Goal: Task Accomplishment & Management: Complete application form

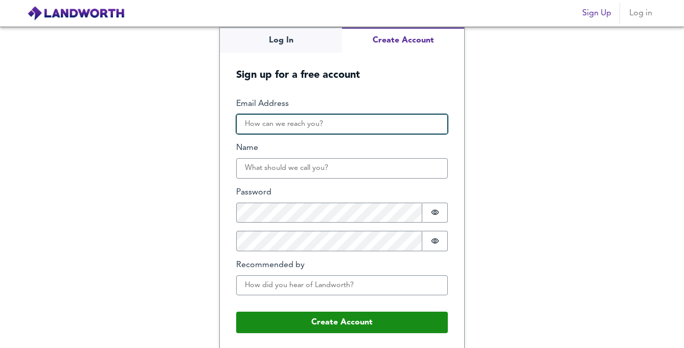
click at [276, 131] on input "Email Address" at bounding box center [342, 124] width 212 height 20
click at [300, 126] on input "[PERSON_NAME][EMAIL_ADDRESS][PERSON_NAME][DOMAIN_NAME]" at bounding box center [342, 124] width 212 height 20
type input "[PERSON_NAME][EMAIL_ADDRESS][PERSON_NAME][DOMAIN_NAME]"
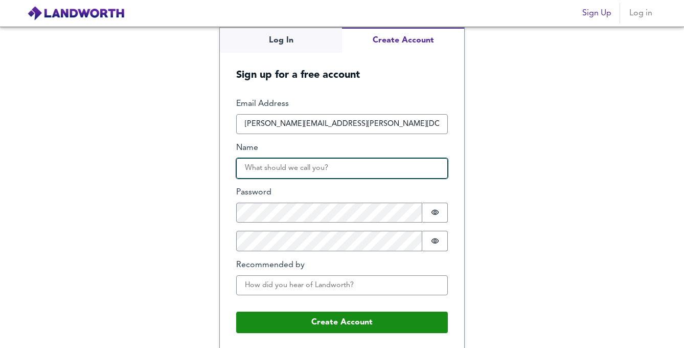
click at [296, 164] on input "Name" at bounding box center [342, 168] width 212 height 20
click at [374, 167] on input "[PERSON_NAME]" at bounding box center [342, 168] width 212 height 20
type input "[PERSON_NAME]"
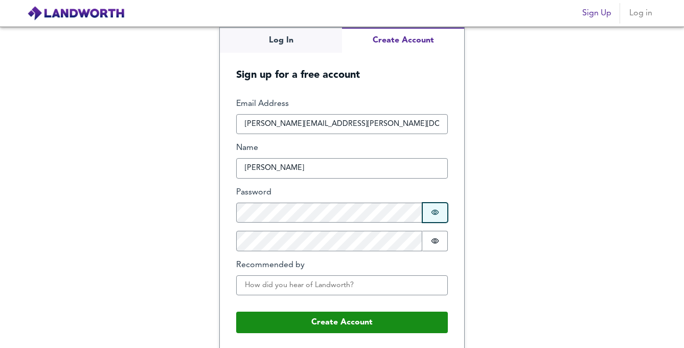
scroll to position [2, 0]
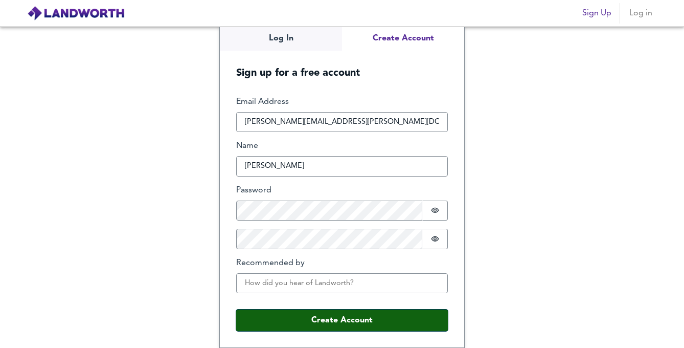
click at [338, 317] on button "Create Account" at bounding box center [342, 319] width 212 height 21
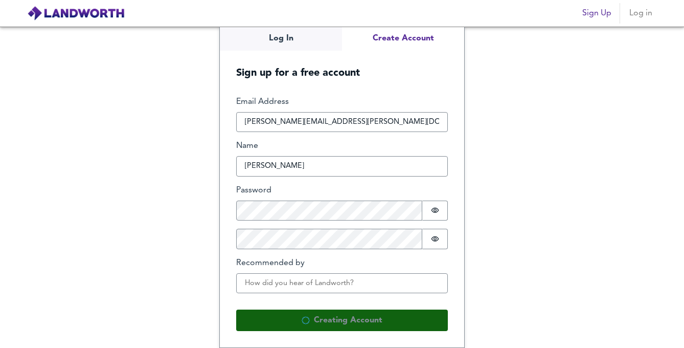
scroll to position [0, 0]
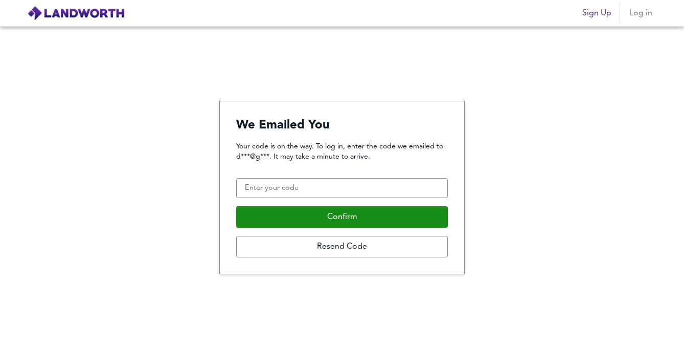
click at [321, 176] on div "Your code is on the way. To log in, enter the code we emailed to d***@g***. It …" at bounding box center [342, 199] width 212 height 117
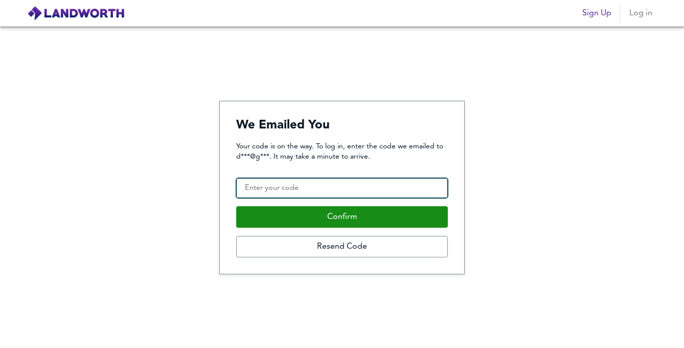
click at [316, 180] on input "Confirmation Code" at bounding box center [342, 188] width 212 height 20
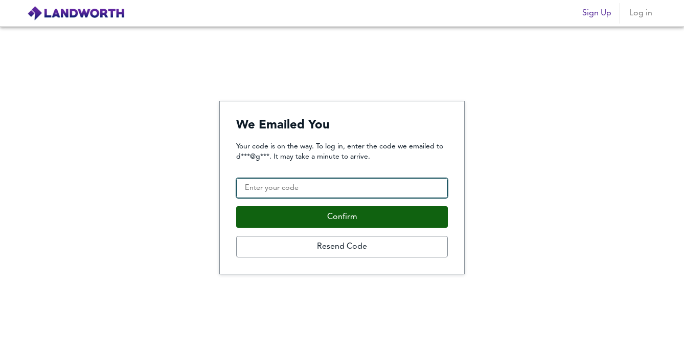
paste input "338064"
type input "338064"
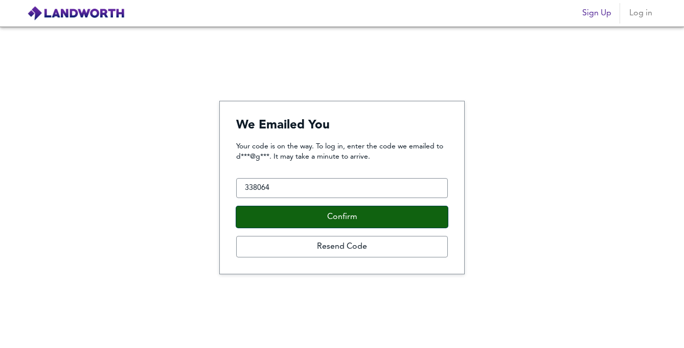
click at [322, 218] on button "Confirm" at bounding box center [342, 216] width 212 height 21
